Goal: Task Accomplishment & Management: Use online tool/utility

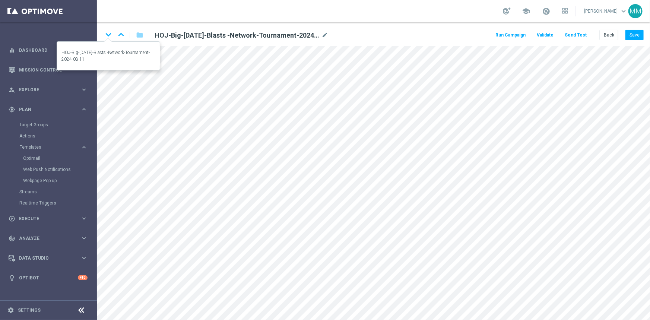
click at [110, 34] on icon "keyboard_arrow_down" at bounding box center [108, 34] width 11 height 11
click at [104, 38] on icon "keyboard_arrow_down" at bounding box center [108, 34] width 11 height 11
click at [107, 39] on icon "keyboard_arrow_down" at bounding box center [108, 34] width 11 height 11
click at [602, 34] on button "Back" at bounding box center [609, 35] width 19 height 10
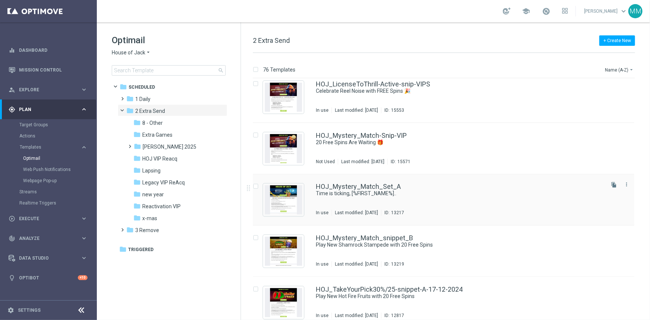
scroll to position [3665, 0]
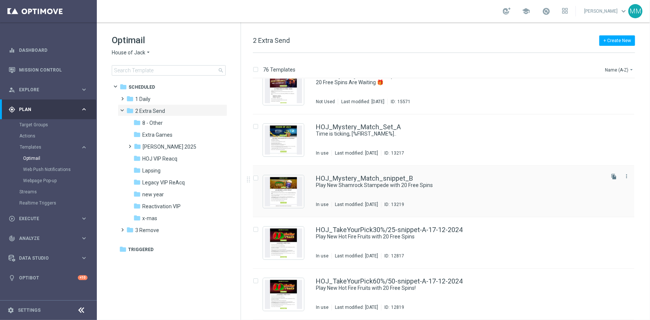
click at [447, 178] on div "HOJ_Mystery_Match_snippet_B" at bounding box center [459, 178] width 287 height 7
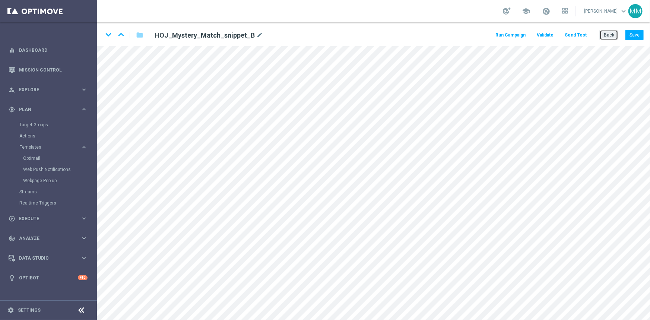
click at [603, 36] on button "Back" at bounding box center [609, 35] width 19 height 10
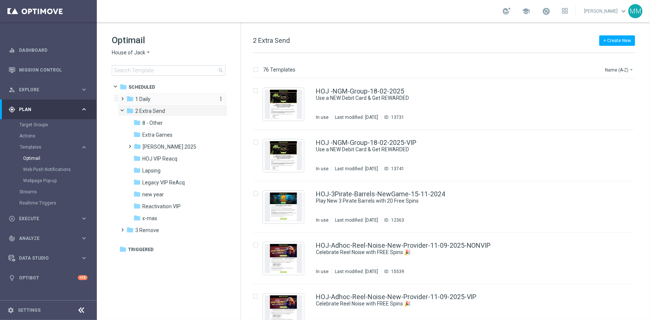
click at [145, 97] on span "1 Daily" at bounding box center [142, 99] width 15 height 7
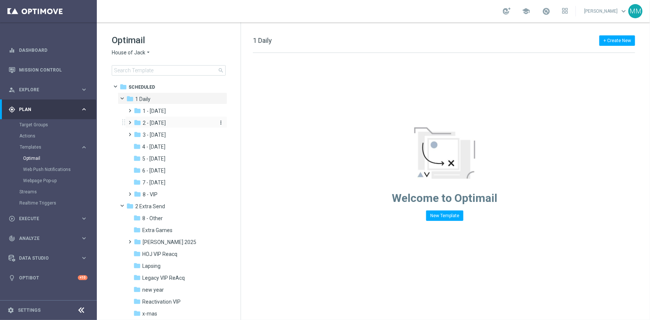
click at [166, 120] on span "2 - Wednesday" at bounding box center [154, 123] width 23 height 7
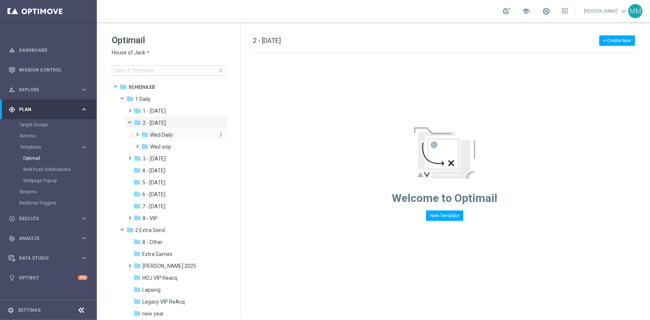
click at [168, 137] on span "Wed Daily" at bounding box center [161, 134] width 23 height 7
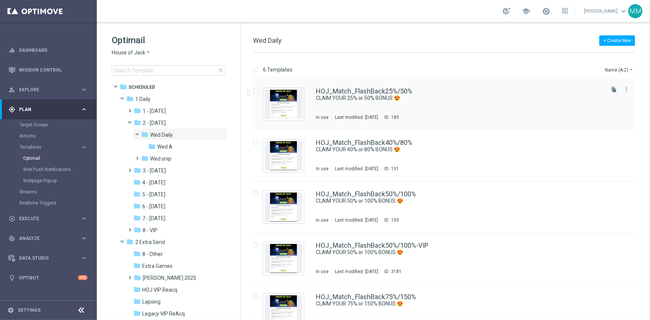
click at [381, 114] on div "Last modified: [DATE]" at bounding box center [356, 117] width 49 height 6
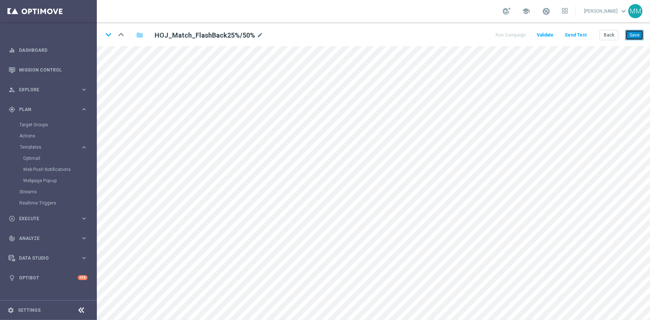
click at [640, 37] on button "Save" at bounding box center [634, 35] width 18 height 10
click at [640, 36] on button "Save" at bounding box center [634, 35] width 18 height 10
click at [636, 35] on button "Save" at bounding box center [634, 35] width 18 height 10
click at [636, 34] on button "Save" at bounding box center [634, 35] width 18 height 10
click at [635, 33] on button "Save" at bounding box center [634, 35] width 18 height 10
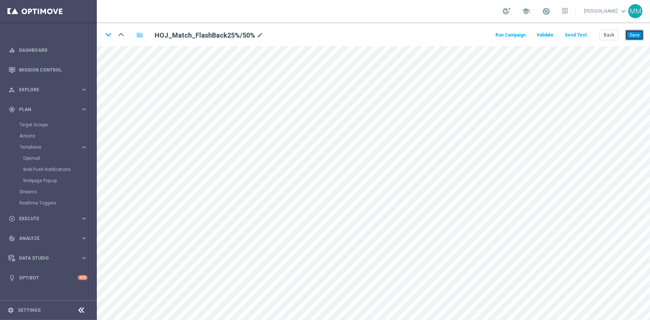
click at [632, 33] on button "Save" at bounding box center [634, 35] width 18 height 10
click at [610, 33] on button "Back" at bounding box center [609, 35] width 19 height 10
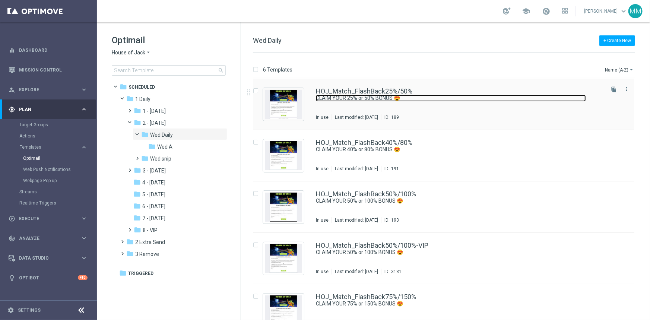
click at [438, 99] on link "CLAIM YOUR 25% or 50% BONUS 😍" at bounding box center [451, 98] width 270 height 7
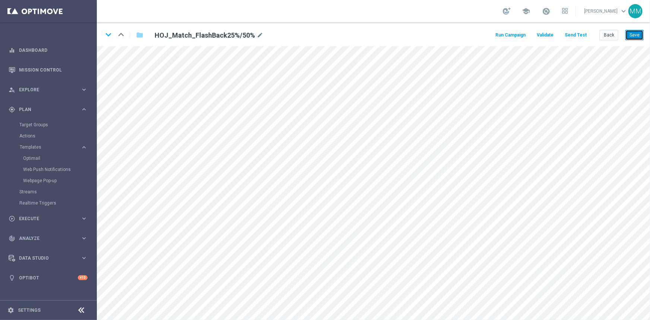
click at [634, 35] on button "Save" at bounding box center [634, 35] width 18 height 10
click at [638, 34] on button "Save" at bounding box center [634, 35] width 18 height 10
click at [610, 34] on button "Back" at bounding box center [609, 35] width 19 height 10
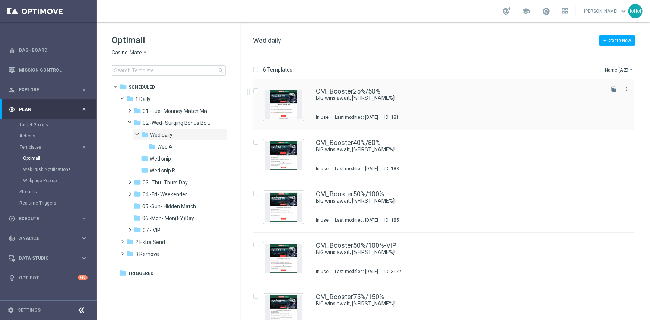
click at [421, 103] on div "CM_Booster25%/50% BIG wins await, [%FIRST_NAME%]! In use Last modified: Friday,…" at bounding box center [459, 104] width 287 height 32
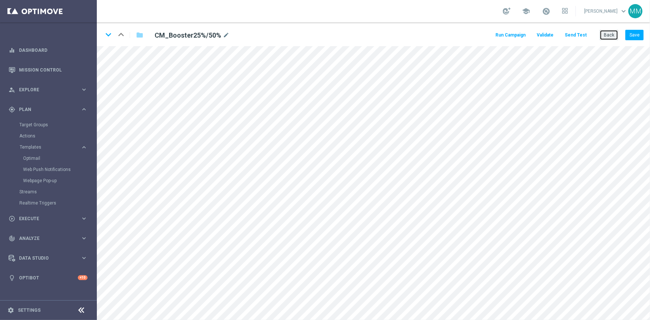
click at [605, 35] on button "Back" at bounding box center [609, 35] width 19 height 10
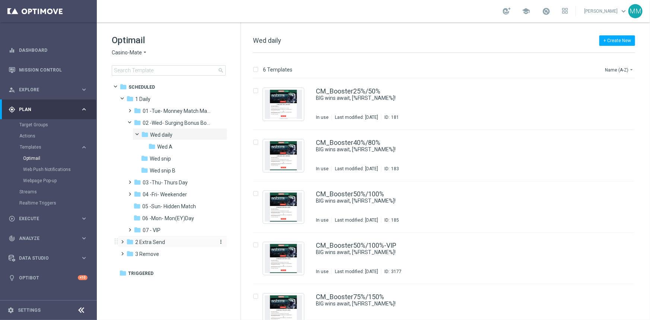
click at [167, 238] on div "folder 2 Extra Send" at bounding box center [169, 242] width 86 height 9
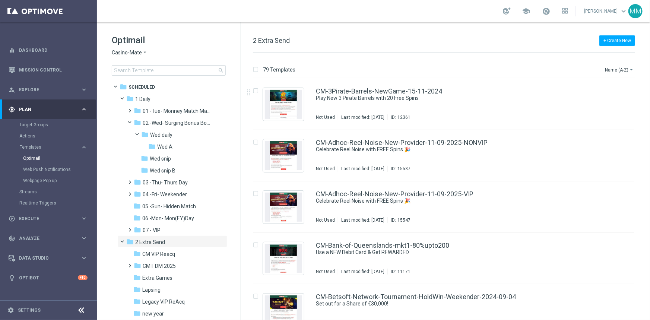
click at [350, 106] on div "CM-3Pirate-Barrels-NewGame-15-11-2024 Play New 3 Pirate Barrels with 20 Free Sp…" at bounding box center [459, 104] width 287 height 32
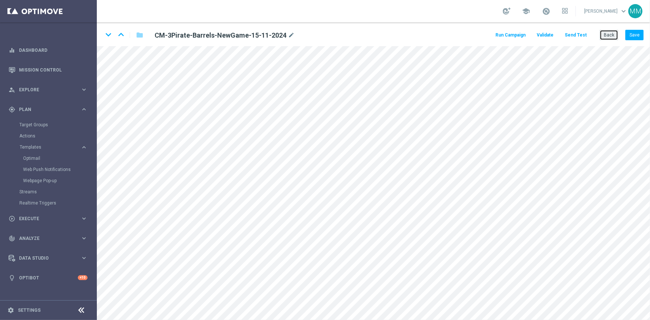
click at [610, 36] on button "Back" at bounding box center [609, 35] width 19 height 10
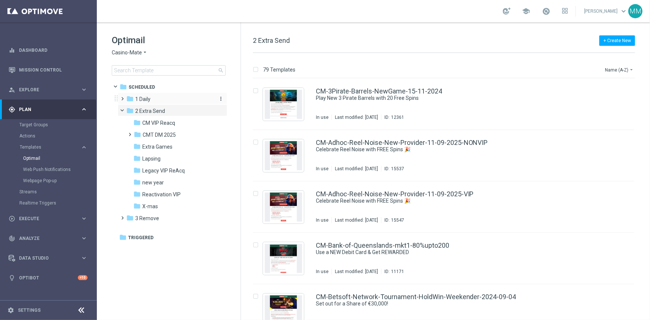
click at [155, 99] on div "folder 1 Daily" at bounding box center [169, 99] width 86 height 9
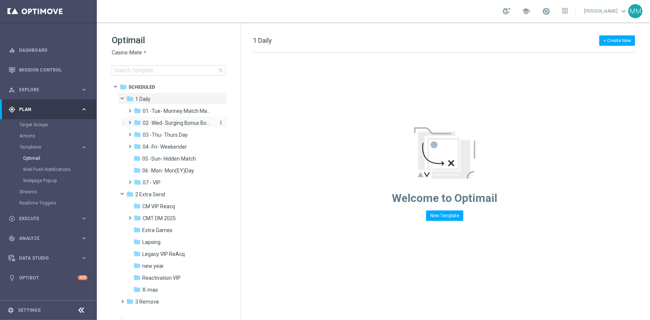
click at [172, 123] on span "02 -Wed- Surging Bonus Booster" at bounding box center [178, 123] width 70 height 7
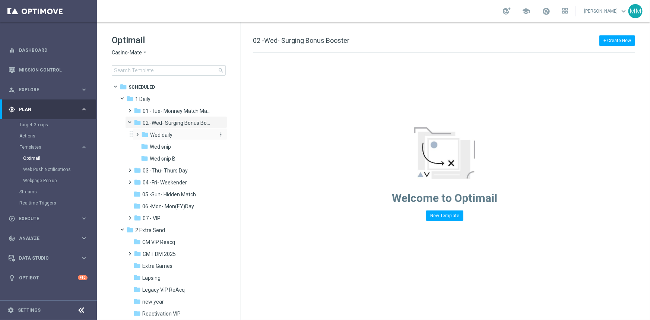
click at [174, 133] on div "folder Wed daily" at bounding box center [177, 135] width 73 height 9
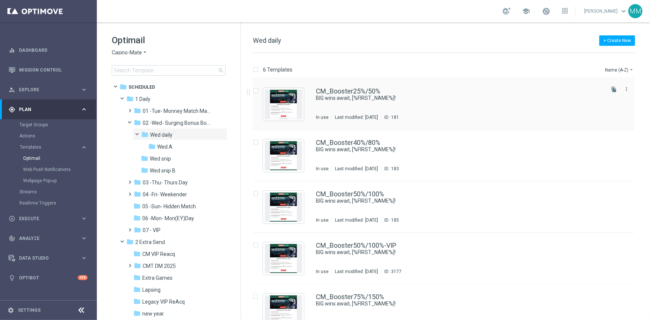
click at [390, 111] on div "CM_Booster25%/50% BIG wins await, [%FIRST_NAME%]! In use Last modified: Friday,…" at bounding box center [459, 104] width 287 height 32
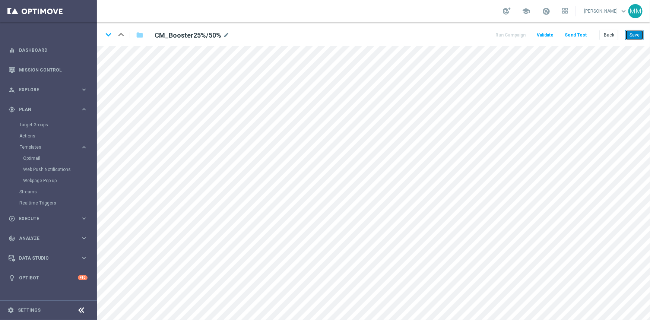
click at [637, 31] on button "Save" at bounding box center [634, 35] width 18 height 10
click at [632, 32] on button "Save" at bounding box center [634, 35] width 18 height 10
drag, startPoint x: 640, startPoint y: 34, endPoint x: 635, endPoint y: 45, distance: 11.5
click at [640, 34] on button "Save" at bounding box center [634, 35] width 18 height 10
click at [634, 34] on button "Save" at bounding box center [634, 35] width 18 height 10
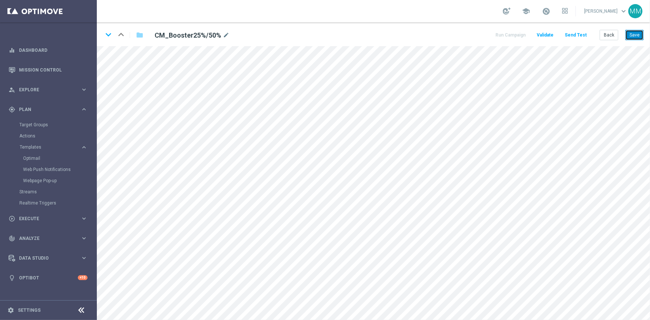
click at [633, 35] on button "Save" at bounding box center [634, 35] width 18 height 10
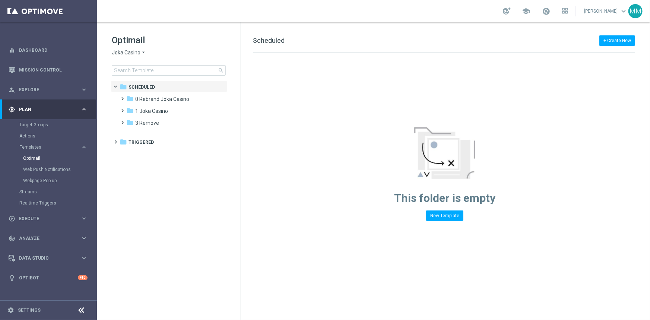
click at [129, 52] on span "Joka Casino" at bounding box center [126, 52] width 29 height 7
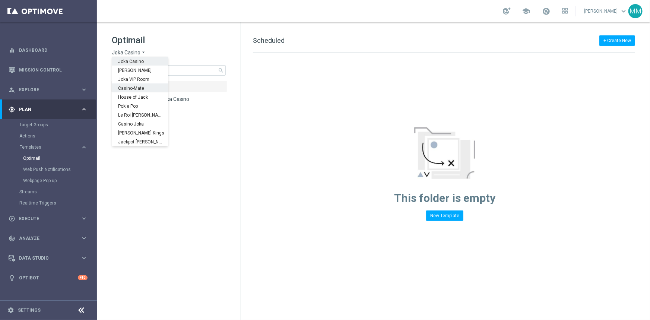
click at [0, 0] on span "Casino-Mate" at bounding box center [0, 0] width 0 height 0
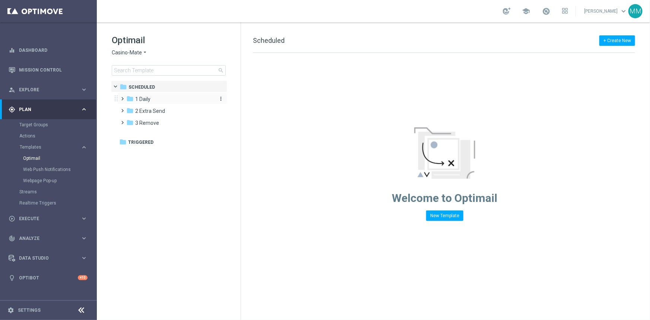
click at [153, 102] on div "folder 1 Daily" at bounding box center [169, 99] width 86 height 9
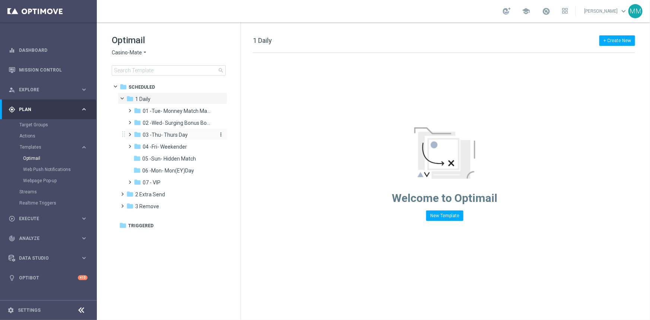
click at [165, 134] on span "03 -Thu- Thurs Day" at bounding box center [165, 134] width 45 height 7
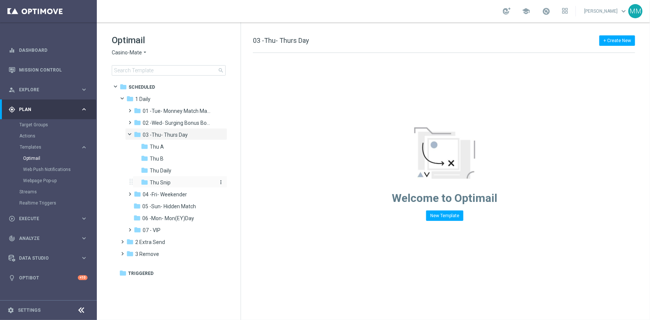
click at [162, 182] on span "Thu Snip" at bounding box center [160, 182] width 21 height 7
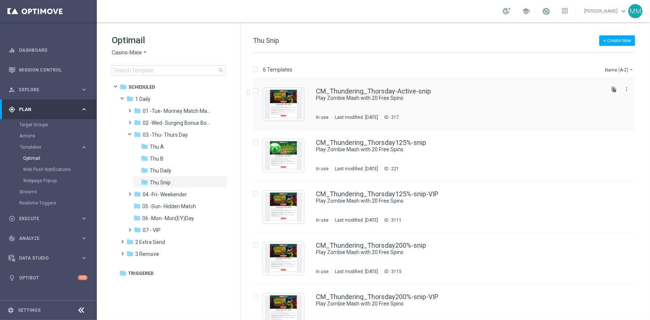
click at [399, 114] on div "ID: 217" at bounding box center [390, 117] width 18 height 6
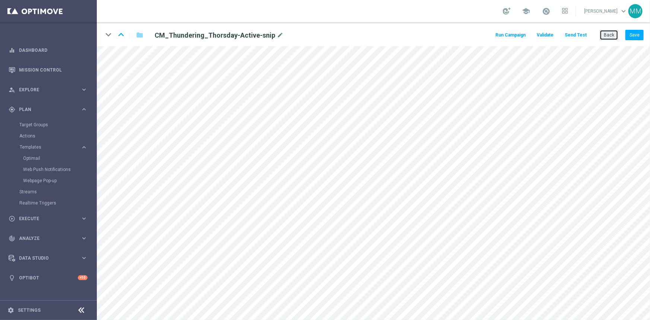
click at [610, 32] on button "Back" at bounding box center [609, 35] width 19 height 10
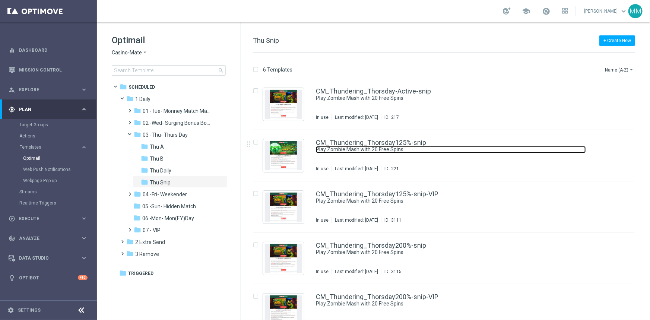
click at [441, 149] on link "Play Zombie Mash with 20 Free Spins" at bounding box center [451, 149] width 270 height 7
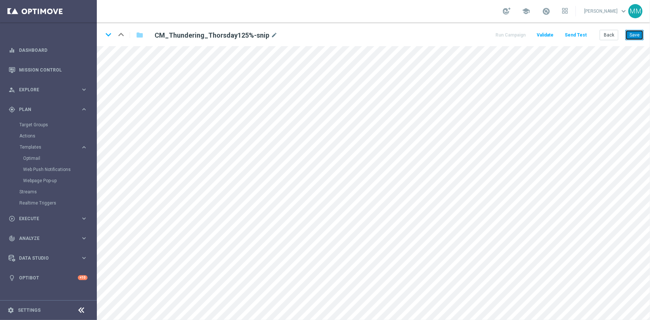
click at [636, 38] on button "Save" at bounding box center [634, 35] width 18 height 10
click at [614, 33] on button "Back" at bounding box center [609, 35] width 19 height 10
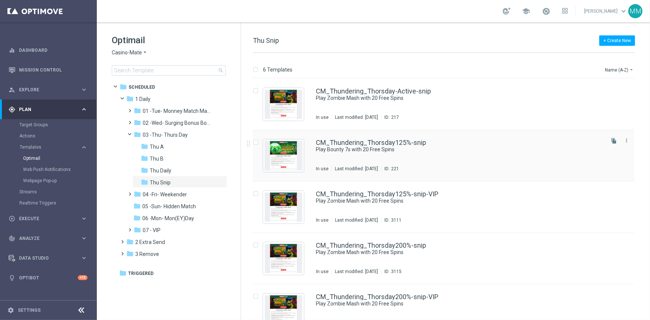
click at [412, 137] on div "CM_Thundering_Thorsday125%-snip Play Bounty 7s with 20 Free Spins In use Last m…" at bounding box center [443, 155] width 381 height 51
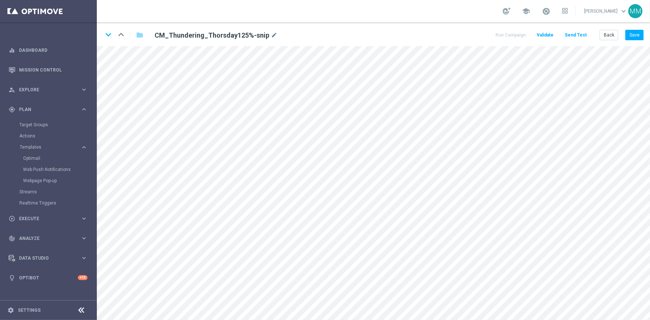
click at [647, 36] on div "keyboard_arrow_down keyboard_arrow_up folder CM_Thundering_Thorsday125%-snip mo…" at bounding box center [373, 34] width 553 height 24
click at [640, 35] on button "Save" at bounding box center [634, 35] width 18 height 10
click at [643, 31] on button "Save" at bounding box center [634, 35] width 18 height 10
click at [633, 34] on button "Save" at bounding box center [634, 35] width 18 height 10
click at [632, 35] on button "Save" at bounding box center [634, 35] width 18 height 10
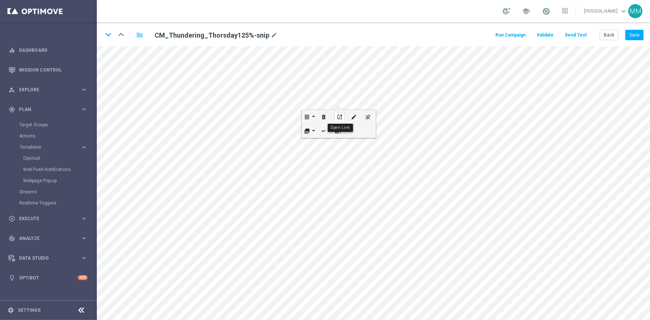
click at [339, 112] on div "open_in_new" at bounding box center [339, 117] width 10 height 10
click at [639, 37] on button "Save" at bounding box center [634, 35] width 18 height 10
click at [604, 31] on button "Back" at bounding box center [609, 35] width 19 height 10
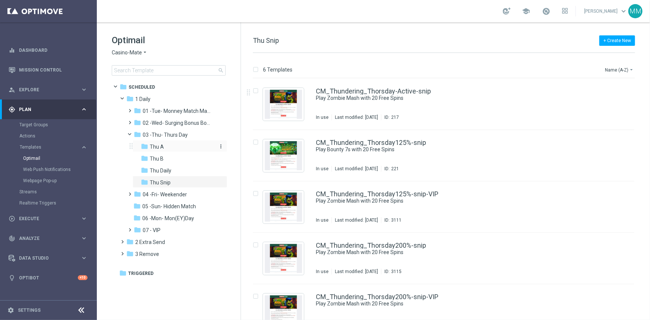
click at [171, 146] on div "folder Thu A" at bounding box center [177, 147] width 73 height 9
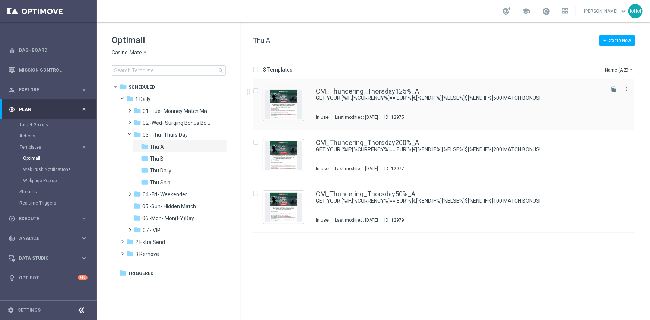
click at [404, 114] on div "12975" at bounding box center [397, 117] width 13 height 6
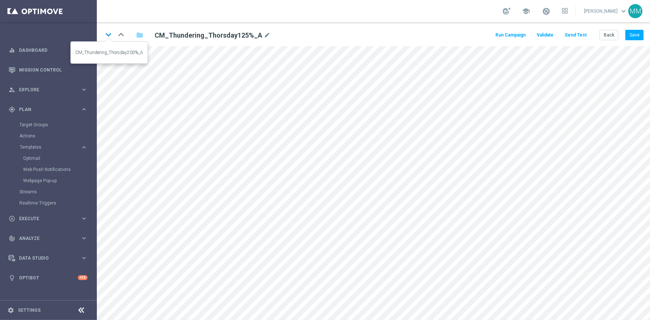
click at [109, 36] on icon "keyboard_arrow_down" at bounding box center [108, 34] width 11 height 11
click at [109, 32] on icon "keyboard_arrow_down" at bounding box center [108, 34] width 11 height 11
click at [603, 36] on button "Back" at bounding box center [609, 35] width 19 height 10
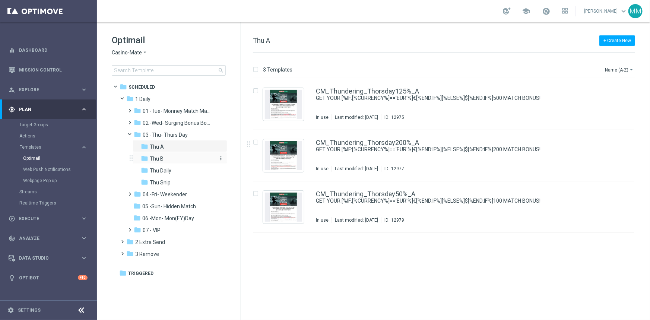
click at [173, 158] on div "folder Thu B" at bounding box center [177, 159] width 73 height 9
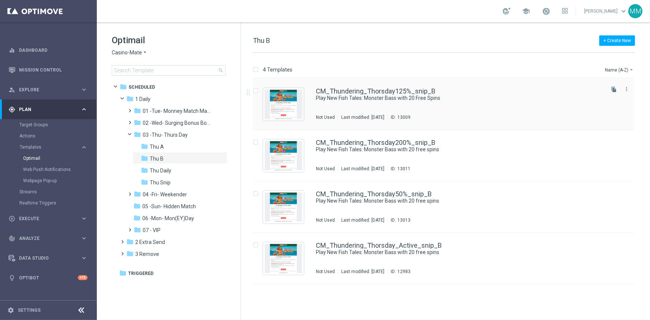
click at [404, 107] on div "CM_Thundering_Thorsday125%_snip_B Play New Fish Tales: Monster Bass with 20 Fre…" at bounding box center [459, 104] width 287 height 32
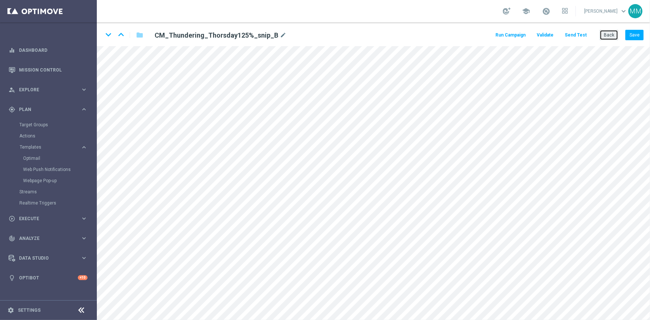
click at [605, 34] on button "Back" at bounding box center [609, 35] width 19 height 10
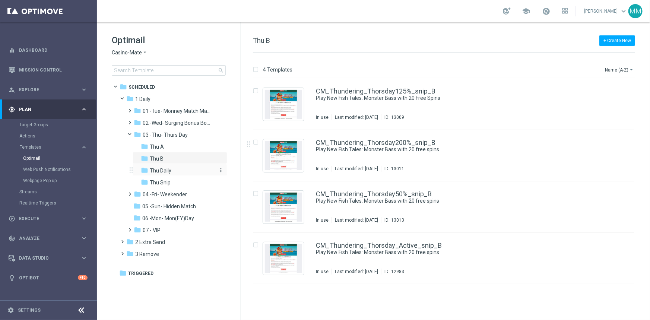
click at [177, 169] on div "folder Thu Daily" at bounding box center [177, 170] width 73 height 9
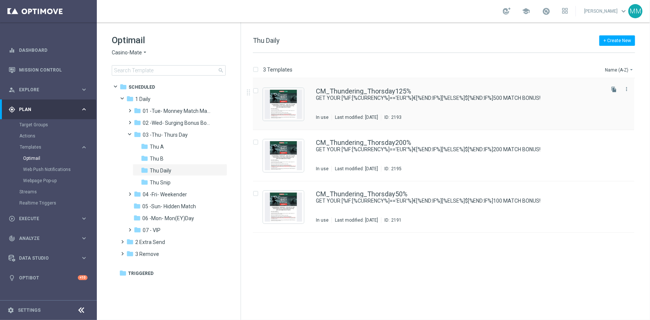
click at [369, 110] on div "CM_Thundering_Thorsday125% GET YOUR [%IF:[%CURRENCY%]=='EUR'%]€[%END:IF%][%ELSE…" at bounding box center [459, 104] width 287 height 32
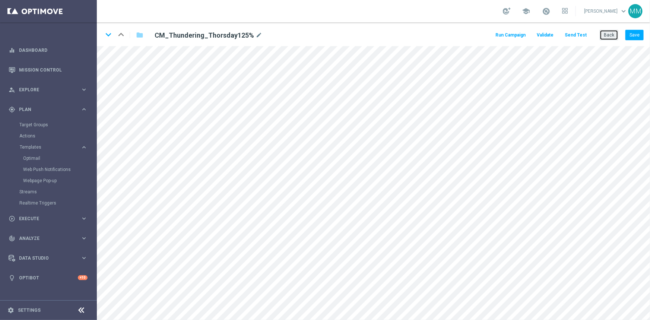
click at [603, 32] on button "Back" at bounding box center [609, 35] width 19 height 10
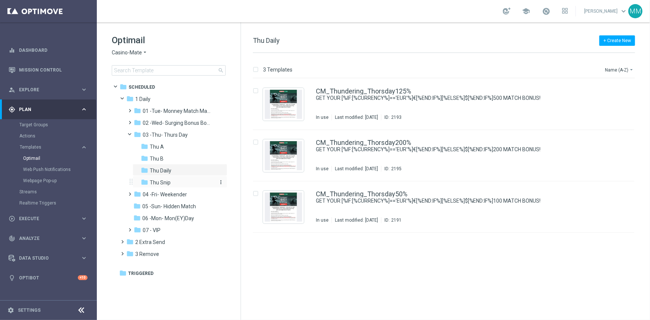
click at [175, 183] on div "folder Thu Snip" at bounding box center [177, 182] width 73 height 9
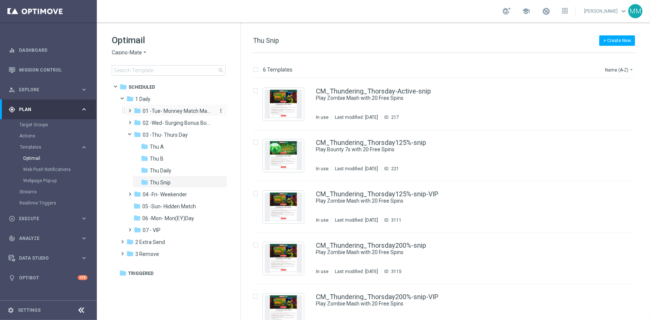
click at [170, 112] on span "01 -Tue- Monney Match Maker" at bounding box center [178, 111] width 70 height 7
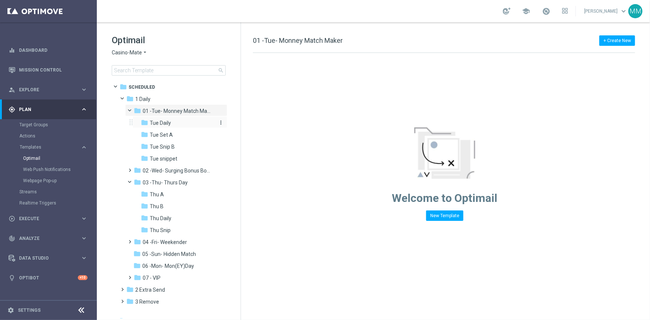
click at [171, 121] on span "Tue Daily" at bounding box center [160, 123] width 21 height 7
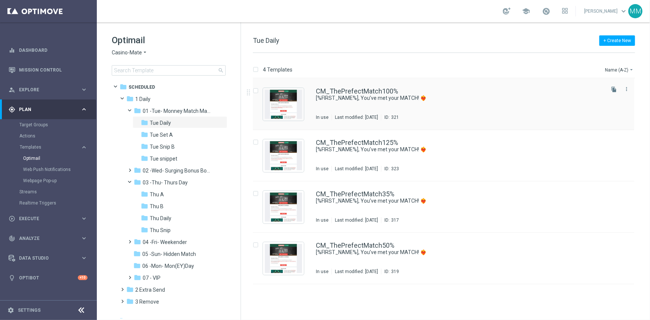
click at [403, 108] on div "CM_ThePrefectMatch100% [%FIRST_NAME%], You’ve met your MATCH! ❤️‍🔥 In use Last …" at bounding box center [459, 104] width 287 height 32
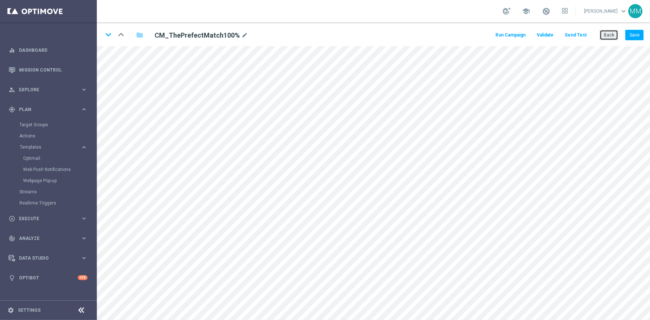
click at [615, 37] on button "Back" at bounding box center [609, 35] width 19 height 10
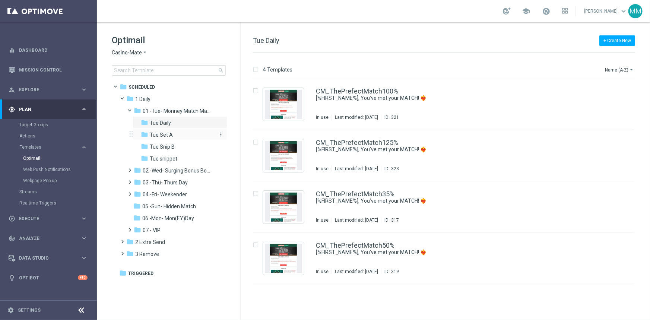
click at [183, 133] on div "folder Tue Set A" at bounding box center [177, 135] width 73 height 9
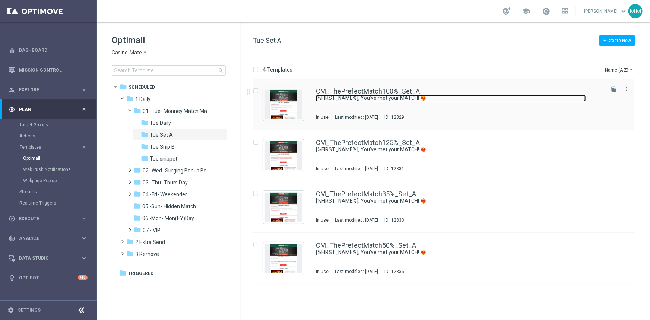
click at [353, 99] on link "[%FIRST_NAME%], You’ve met your MATCH! ❤️‍🔥" at bounding box center [451, 98] width 270 height 7
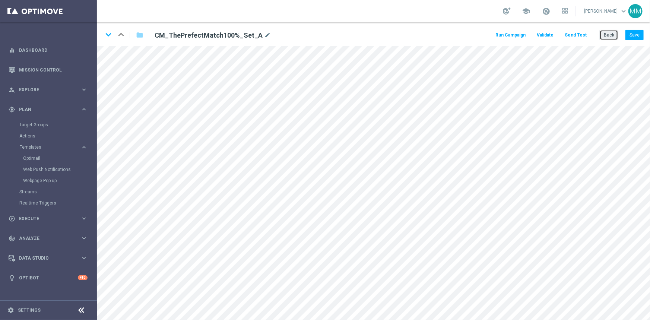
click at [609, 37] on button "Back" at bounding box center [609, 35] width 19 height 10
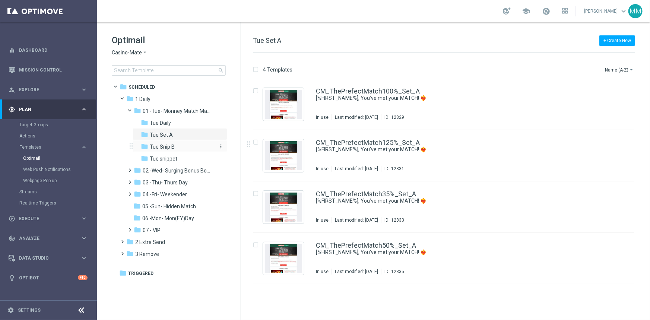
click at [167, 147] on span "Tue Snip B" at bounding box center [162, 146] width 25 height 7
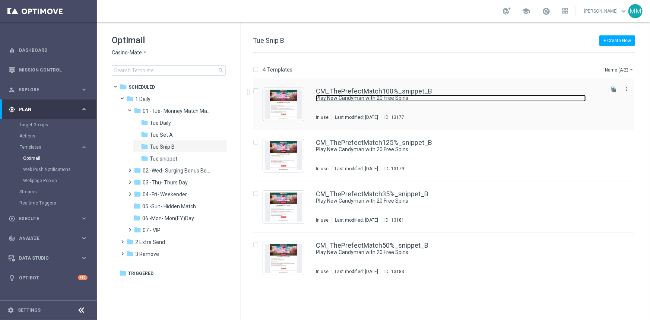
click at [353, 98] on link "Play New Candyman with 20 Free Spins" at bounding box center [451, 98] width 270 height 7
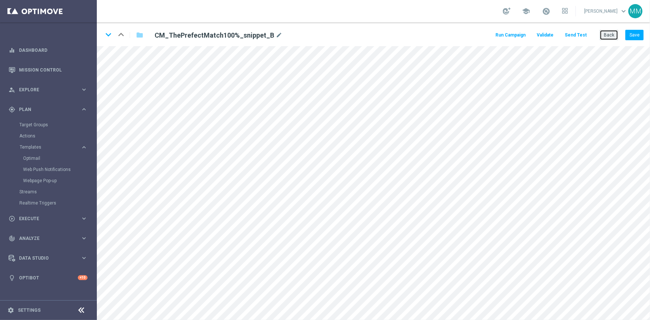
click at [606, 35] on button "Back" at bounding box center [609, 35] width 19 height 10
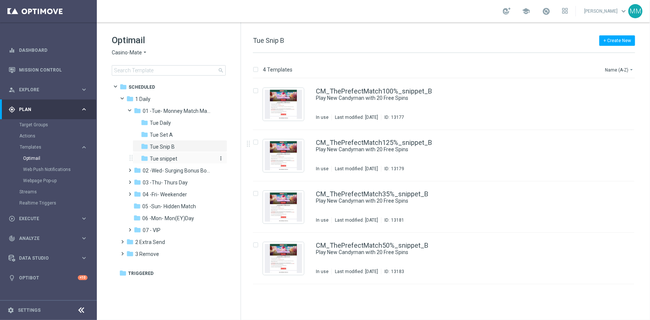
click at [169, 162] on div "folder Tue snippet" at bounding box center [177, 159] width 73 height 9
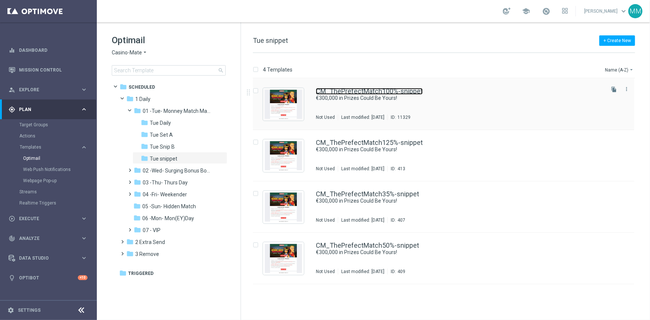
click at [391, 93] on link "CM_ThePrefectMatch100%-snippet" at bounding box center [369, 91] width 107 height 7
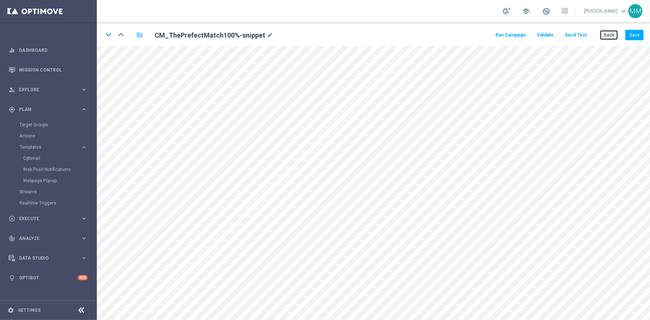
click at [606, 34] on button "Back" at bounding box center [609, 35] width 19 height 10
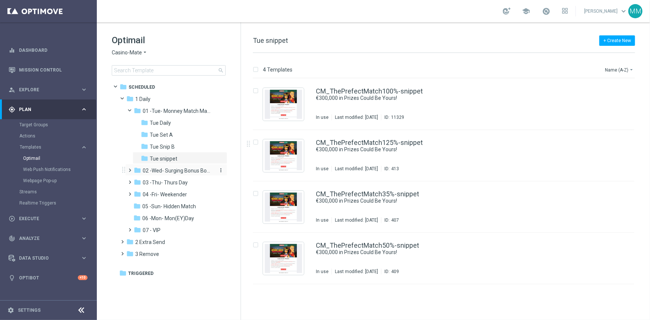
click at [182, 171] on span "02 -Wed- Surging Bonus Booster" at bounding box center [178, 170] width 70 height 7
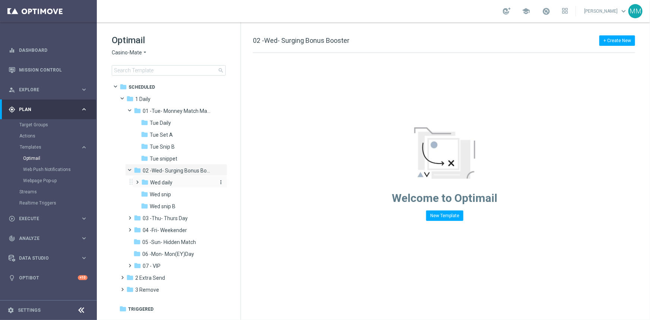
click at [175, 178] on div "folder Wed daily" at bounding box center [177, 182] width 73 height 9
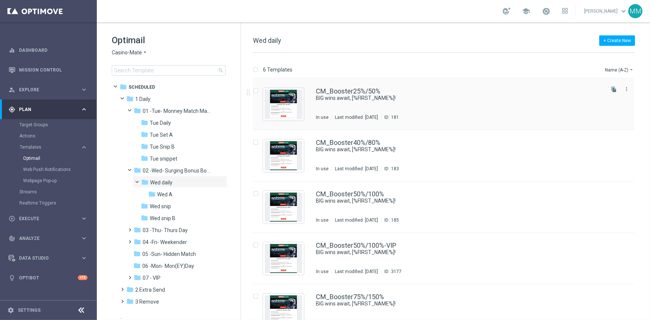
click at [438, 119] on div "In use Last modified: Monday, October 6, 2025 ID: 181" at bounding box center [459, 117] width 287 height 6
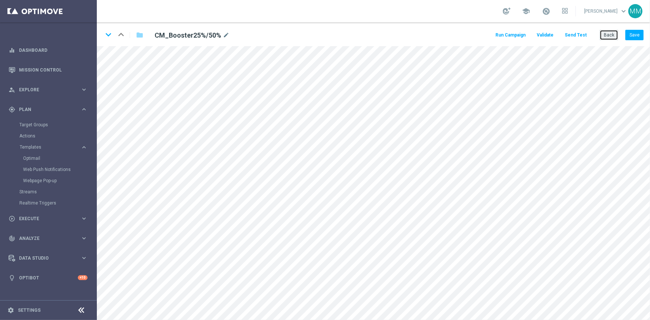
click at [603, 37] on button "Back" at bounding box center [609, 35] width 19 height 10
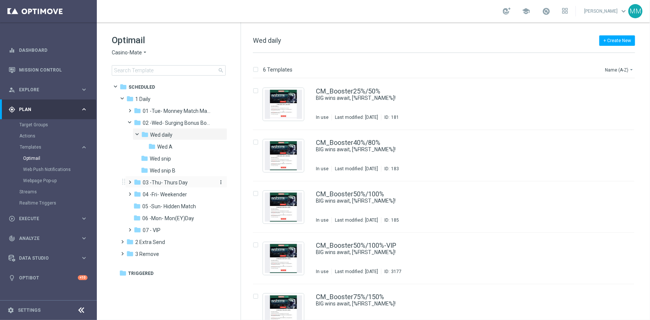
click at [178, 181] on span "03 -Thu- Thurs Day" at bounding box center [165, 182] width 45 height 7
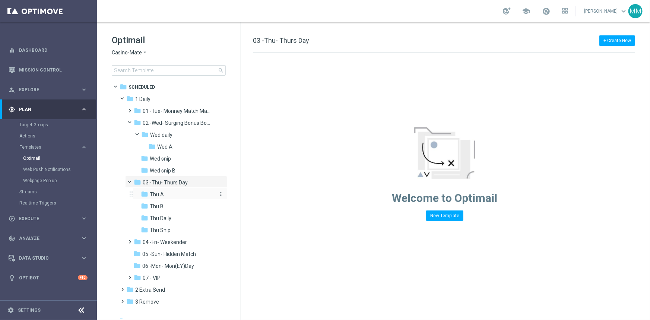
click at [177, 194] on div "folder Thu A" at bounding box center [177, 194] width 73 height 9
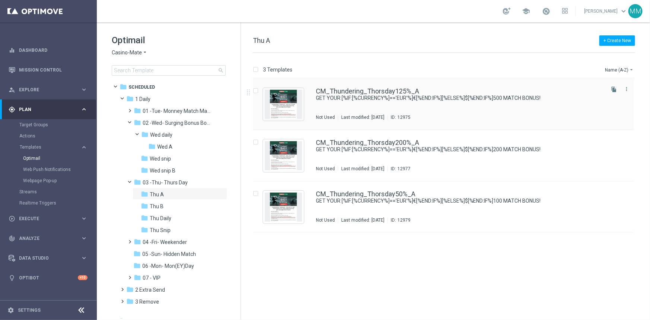
click at [421, 103] on div "CM_Thundering_Thorsday125%_A GET YOUR [%IF:[%CURRENCY%]=='EUR'%]€[%END:IF%][%EL…" at bounding box center [459, 104] width 287 height 32
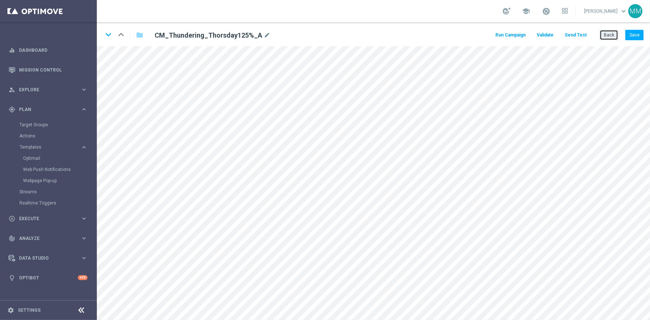
click at [610, 37] on button "Back" at bounding box center [609, 35] width 19 height 10
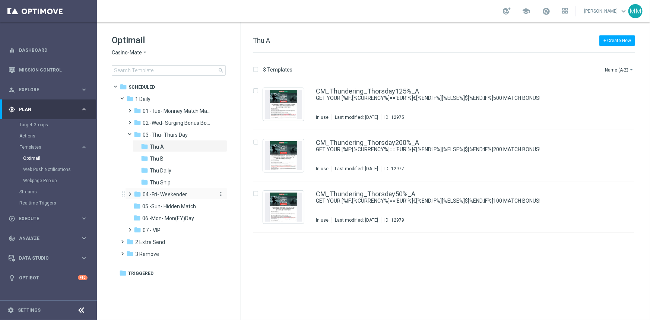
click at [157, 194] on span "04 -Fri- Weekender" at bounding box center [165, 194] width 44 height 7
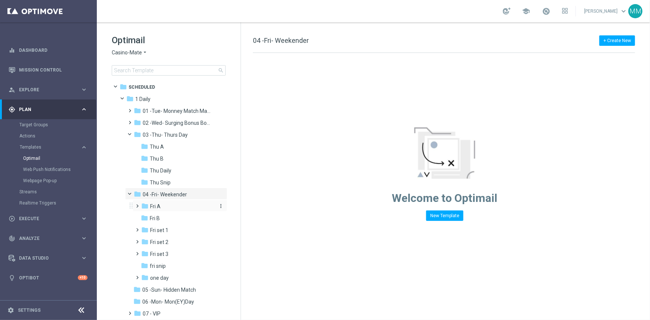
click at [157, 203] on span "Fri A" at bounding box center [155, 206] width 10 height 7
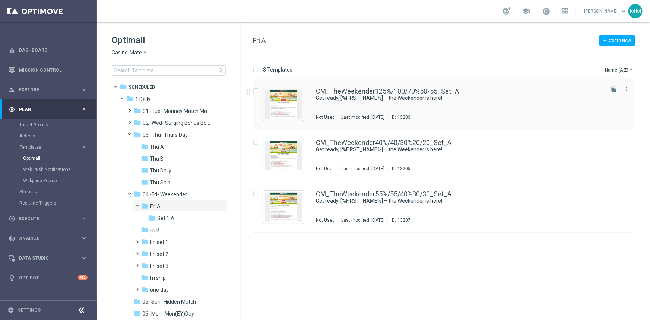
click at [366, 110] on div "CM_TheWeekender125%/100/70%50/55_Set_A Get ready, [%FIRST_NAME%] – the Weekende…" at bounding box center [459, 104] width 287 height 32
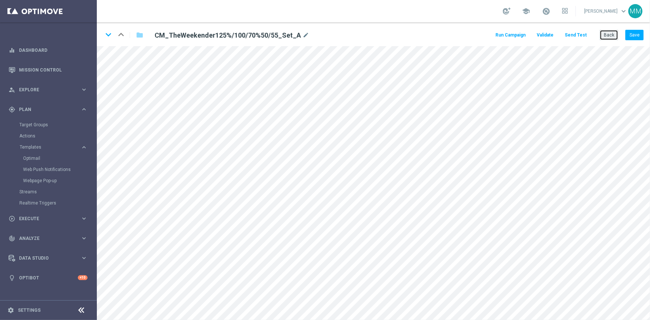
click at [604, 36] on button "Back" at bounding box center [609, 35] width 19 height 10
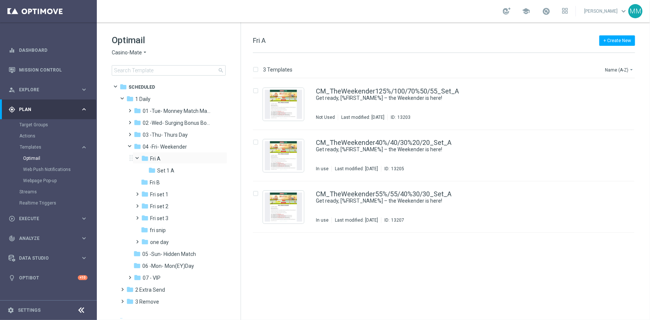
click at [140, 158] on span at bounding box center [140, 156] width 3 height 3
click at [146, 169] on icon "folder" at bounding box center [144, 169] width 7 height 7
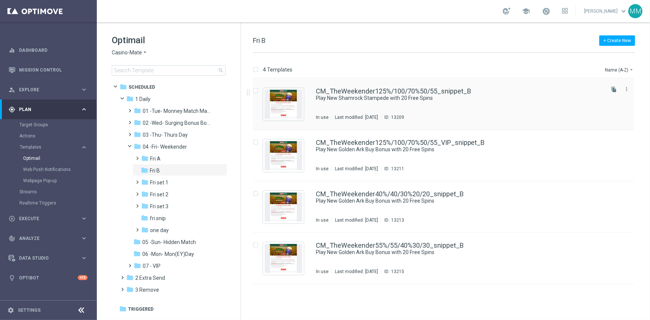
click at [344, 117] on div "Last modified: Thursday, March 13, 2025" at bounding box center [356, 117] width 49 height 6
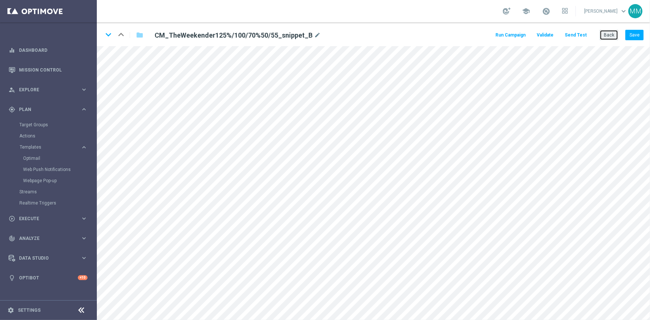
click at [608, 37] on button "Back" at bounding box center [609, 35] width 19 height 10
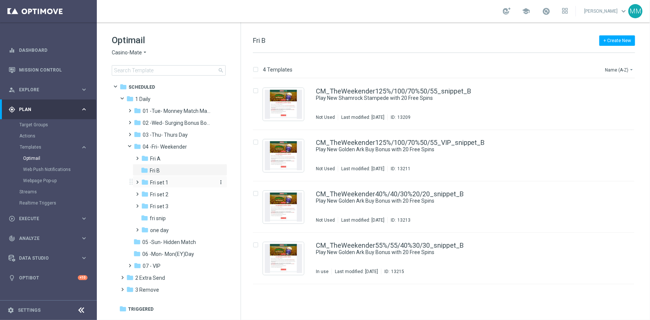
click at [183, 179] on div "folder Fri set 1" at bounding box center [177, 182] width 73 height 9
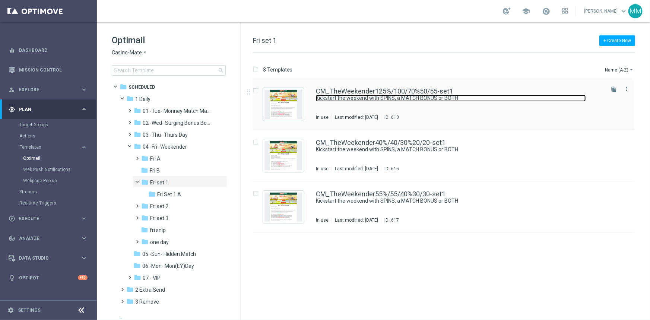
click at [441, 98] on link "Kickstart the weekend with SPINS, a MATCH BONUS or BOTH" at bounding box center [451, 98] width 270 height 7
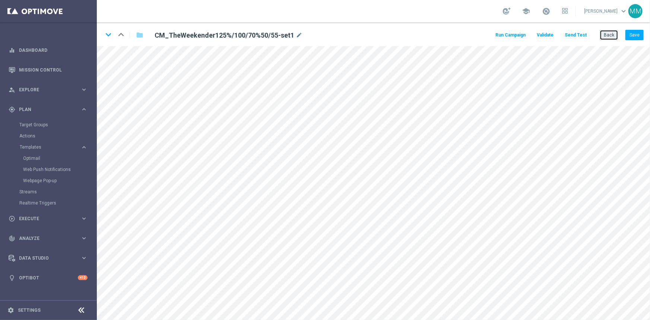
click at [615, 32] on button "Back" at bounding box center [609, 35] width 19 height 10
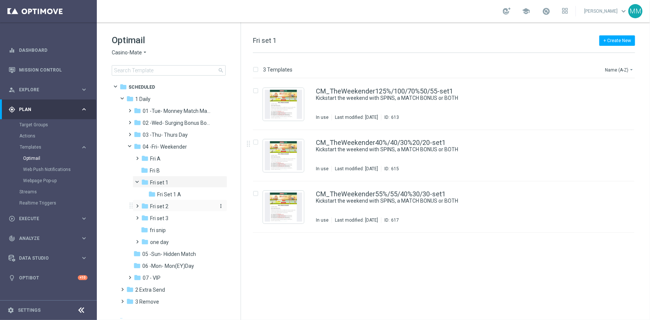
click at [170, 204] on div "folder Fri set 2" at bounding box center [177, 206] width 73 height 9
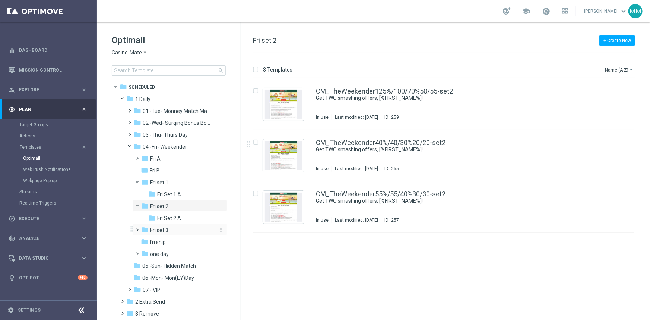
click at [159, 228] on span "Fri set 3" at bounding box center [159, 230] width 18 height 7
click at [381, 118] on div "Last modified: Thursday, December 19, 2024" at bounding box center [356, 117] width 49 height 6
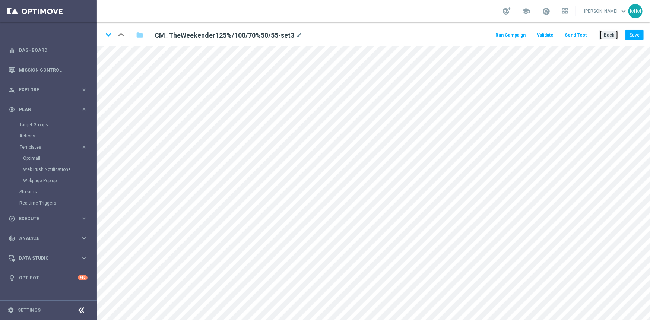
click at [606, 37] on button "Back" at bounding box center [609, 35] width 19 height 10
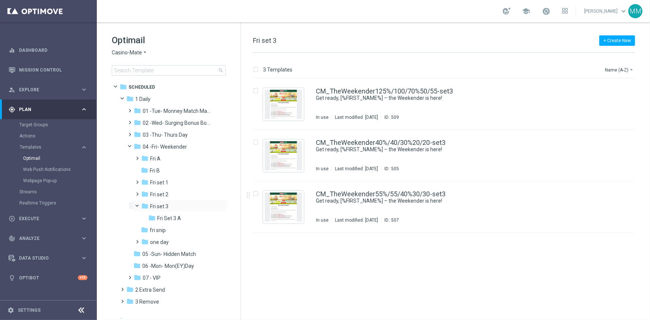
click at [140, 206] on span at bounding box center [140, 204] width 3 height 3
click at [160, 214] on div "folder fri snip" at bounding box center [177, 218] width 73 height 9
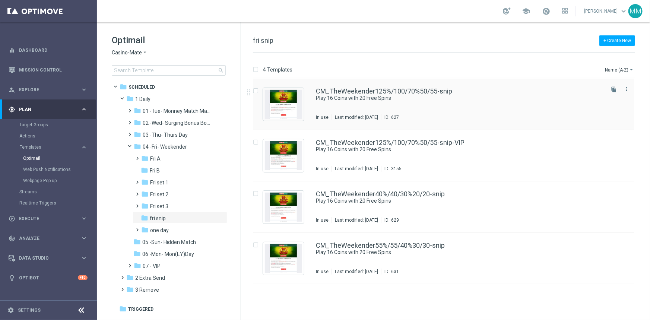
click at [383, 112] on div "CM_TheWeekender125%/100/70%50/55-snip Play 16 Coins with 20 Free Spins In use L…" at bounding box center [459, 104] width 287 height 32
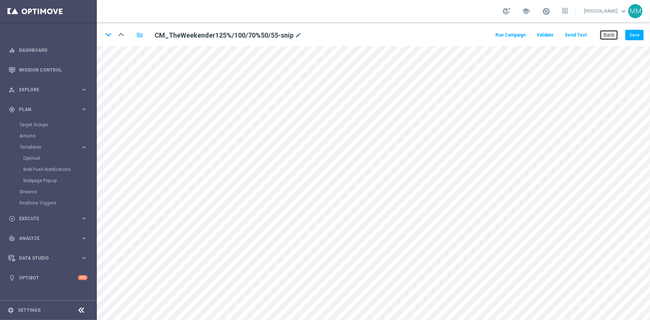
click at [603, 37] on button "Back" at bounding box center [609, 35] width 19 height 10
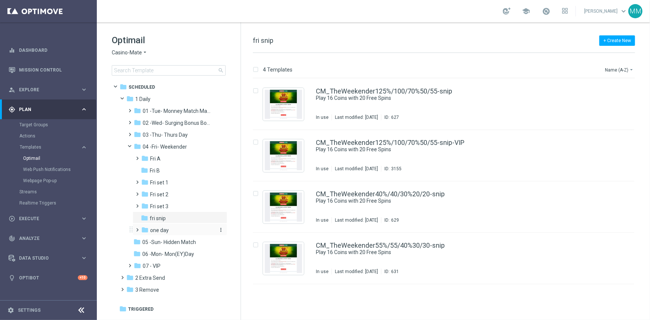
click at [173, 233] on div "folder one day" at bounding box center [177, 230] width 73 height 9
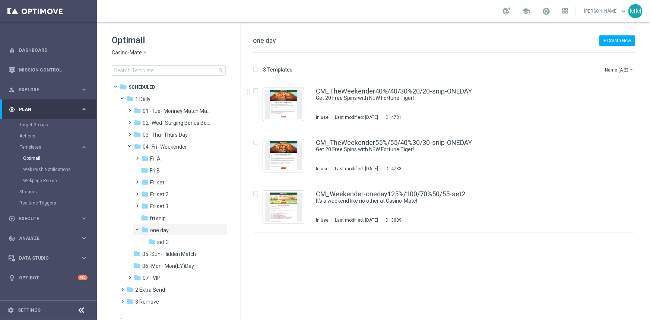
click at [404, 105] on div "CM_TheWeekender40%/40/30%20/20-snip-ONEDAY Get 20 Free Spins with NEW Fortune T…" at bounding box center [459, 104] width 287 height 32
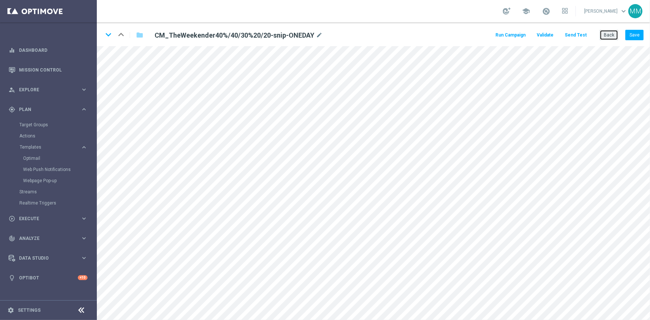
click at [611, 34] on button "Back" at bounding box center [609, 35] width 19 height 10
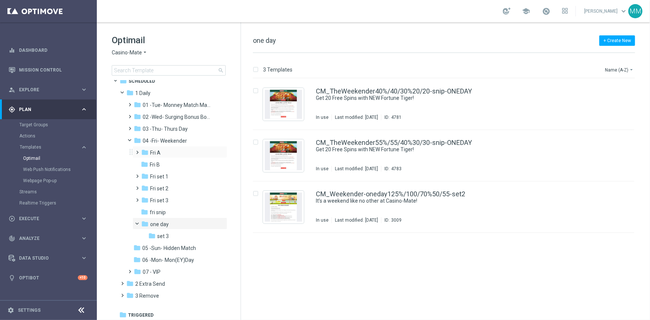
scroll to position [7, 0]
click at [188, 247] on span "05 -Sun- Hidden Match" at bounding box center [169, 246] width 54 height 7
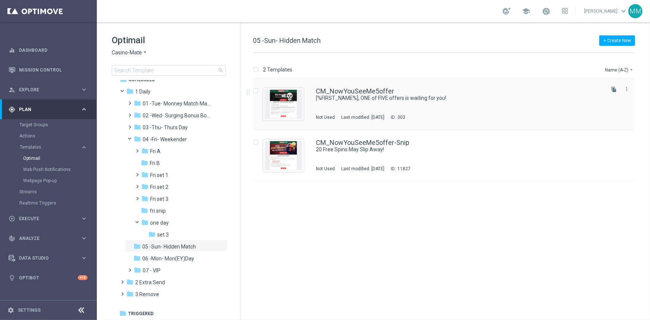
click at [367, 116] on div "Last modified: Wednesday, October 1, 2025" at bounding box center [362, 117] width 49 height 6
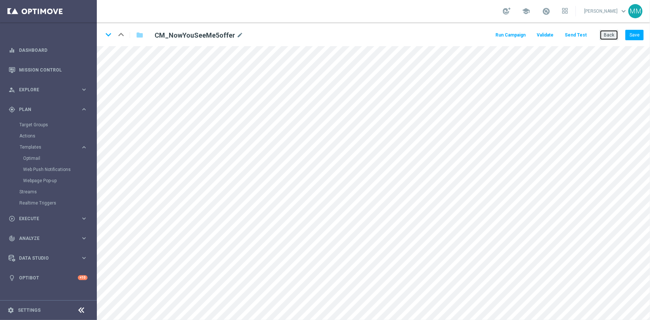
click at [607, 38] on button "Back" at bounding box center [609, 35] width 19 height 10
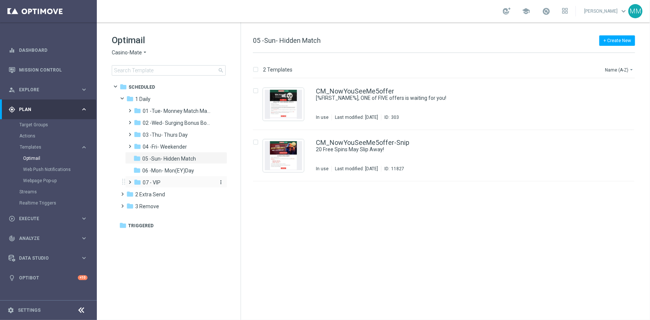
click at [157, 181] on span "07 - VIP" at bounding box center [152, 182] width 18 height 7
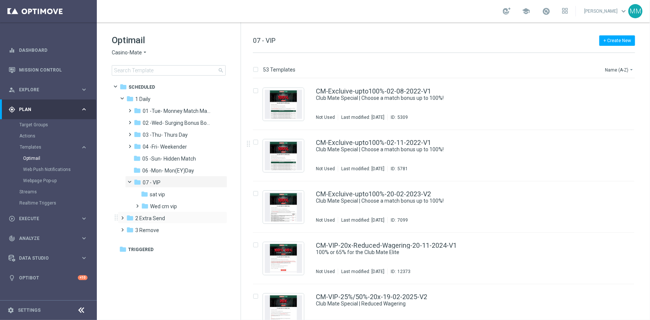
click at [170, 213] on div "folder 2 Extra Send more_vert" at bounding box center [173, 218] width 110 height 12
click at [123, 216] on span at bounding box center [121, 214] width 3 height 3
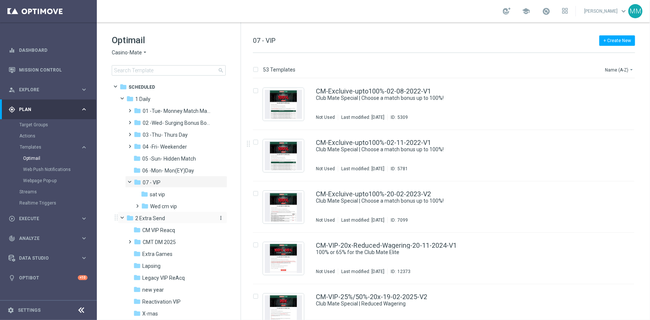
click at [162, 216] on span "2 Extra Send" at bounding box center [150, 218] width 30 height 7
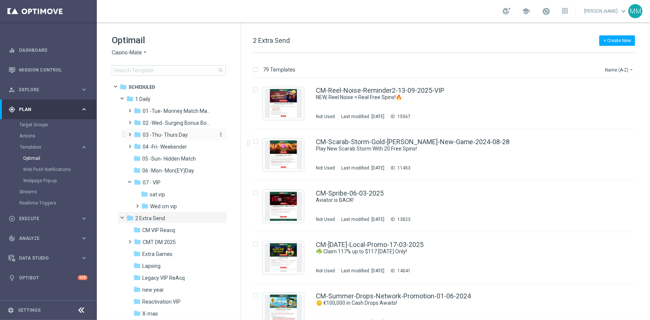
click at [172, 139] on div "folder 03 -Thu- Thurs Day" at bounding box center [173, 135] width 79 height 9
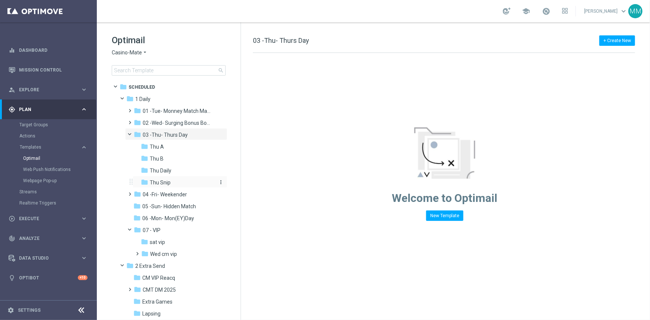
click at [168, 179] on span "Thu Snip" at bounding box center [160, 182] width 21 height 7
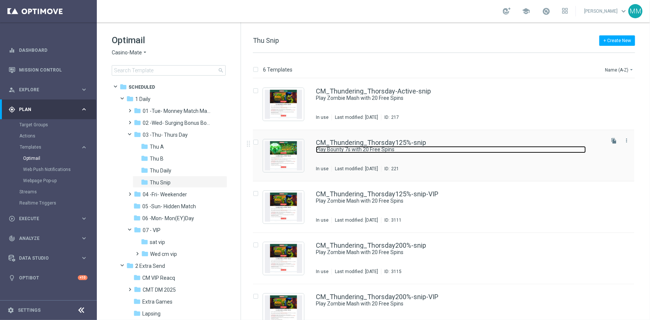
click at [428, 152] on link "Play Bounty 7s with 20 Free Spins" at bounding box center [451, 149] width 270 height 7
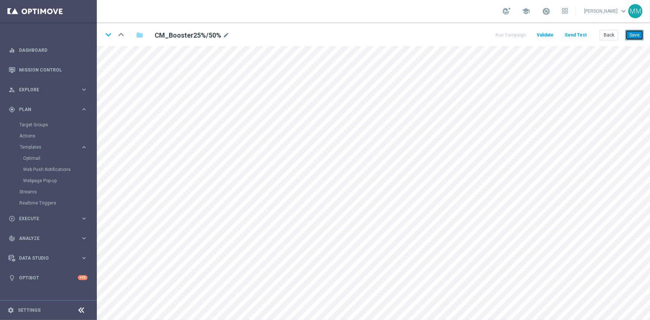
click at [632, 35] on button "Save" at bounding box center [634, 35] width 18 height 10
